Goal: Find specific page/section: Find specific page/section

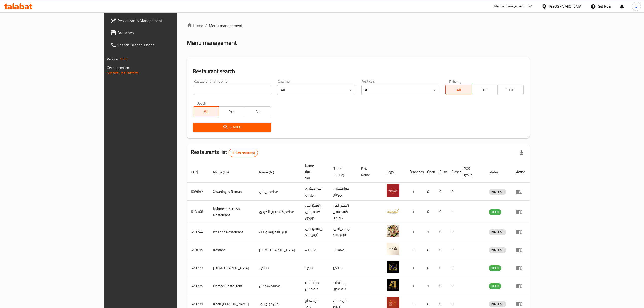
click at [198, 91] on input "search" at bounding box center [232, 90] width 78 height 10
type input "طاهي"
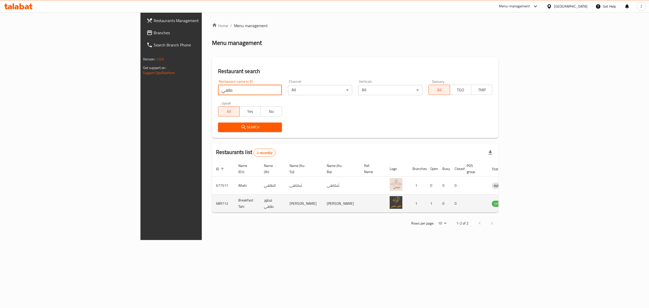
click at [234, 200] on td "Breakfast Tahi" at bounding box center [247, 203] width 26 height 18
copy td "Breakfast Tahi"
